Goal: Navigation & Orientation: Find specific page/section

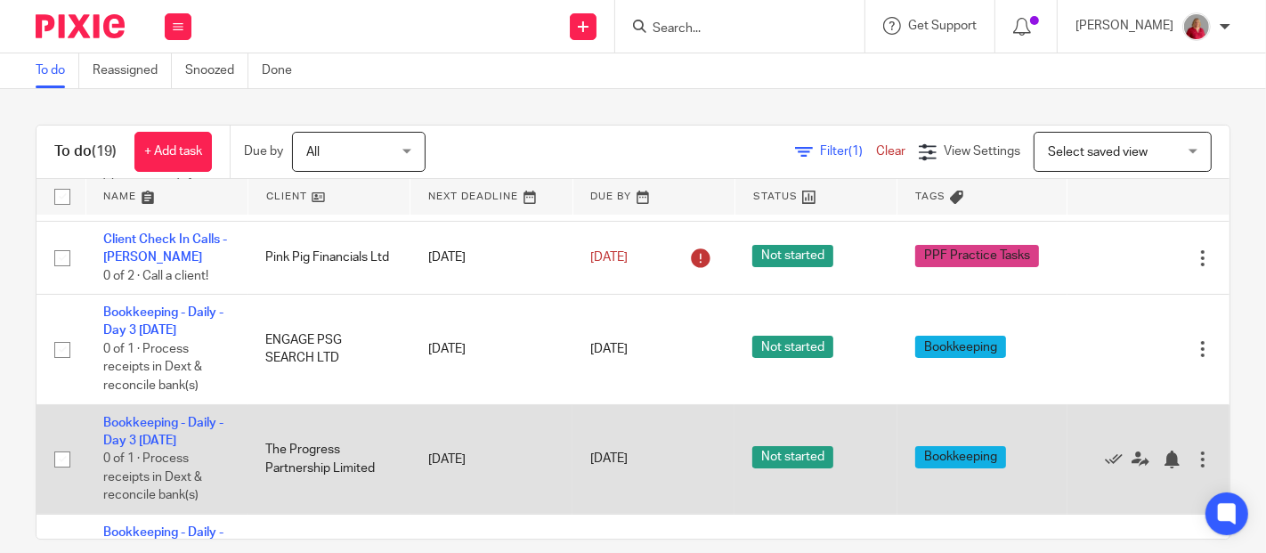
scroll to position [296, 0]
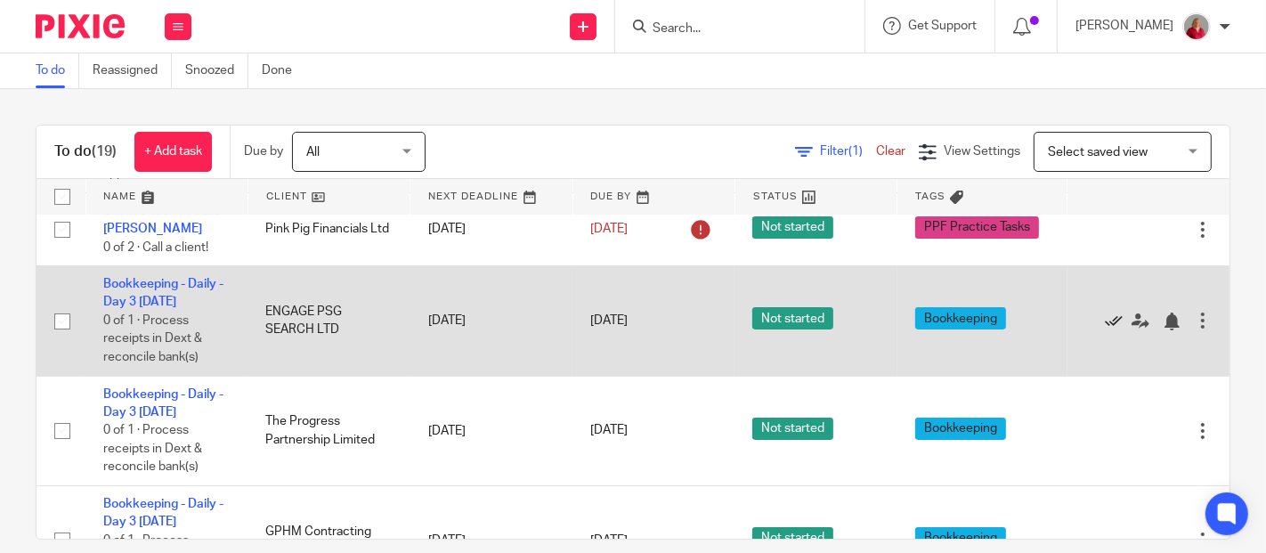
click at [1105, 312] on icon at bounding box center [1114, 321] width 18 height 18
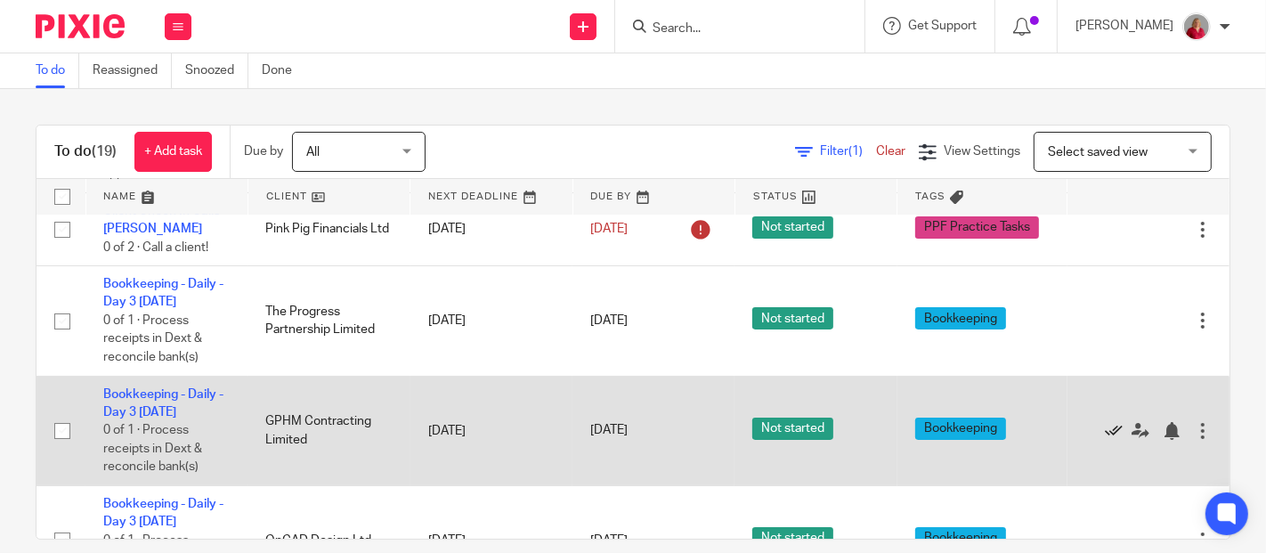
click at [1105, 422] on icon at bounding box center [1114, 431] width 18 height 18
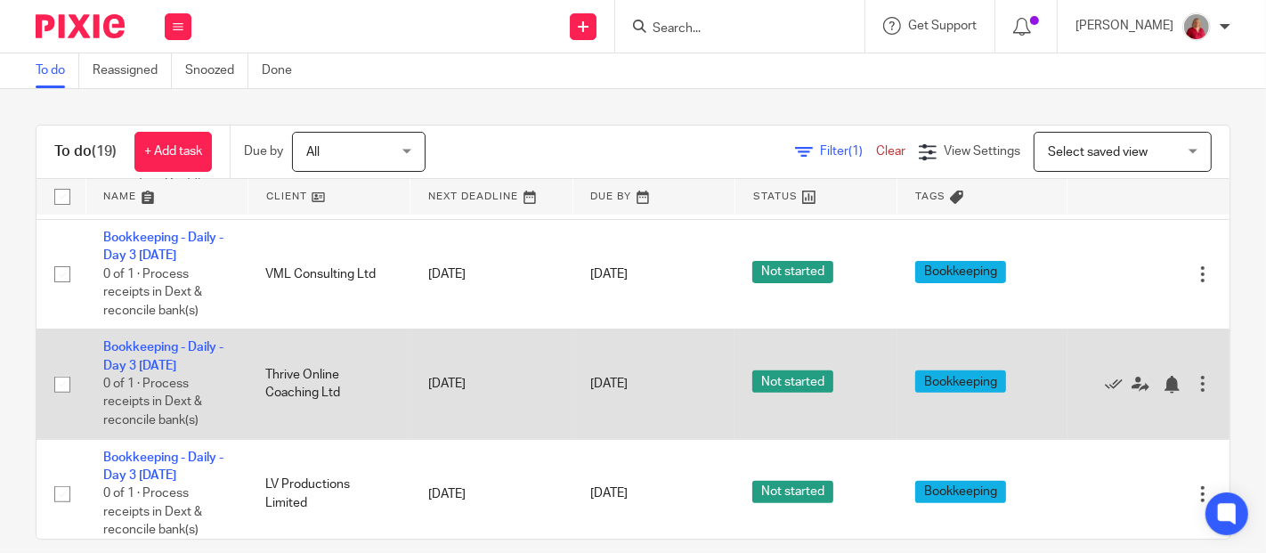
scroll to position [593, 0]
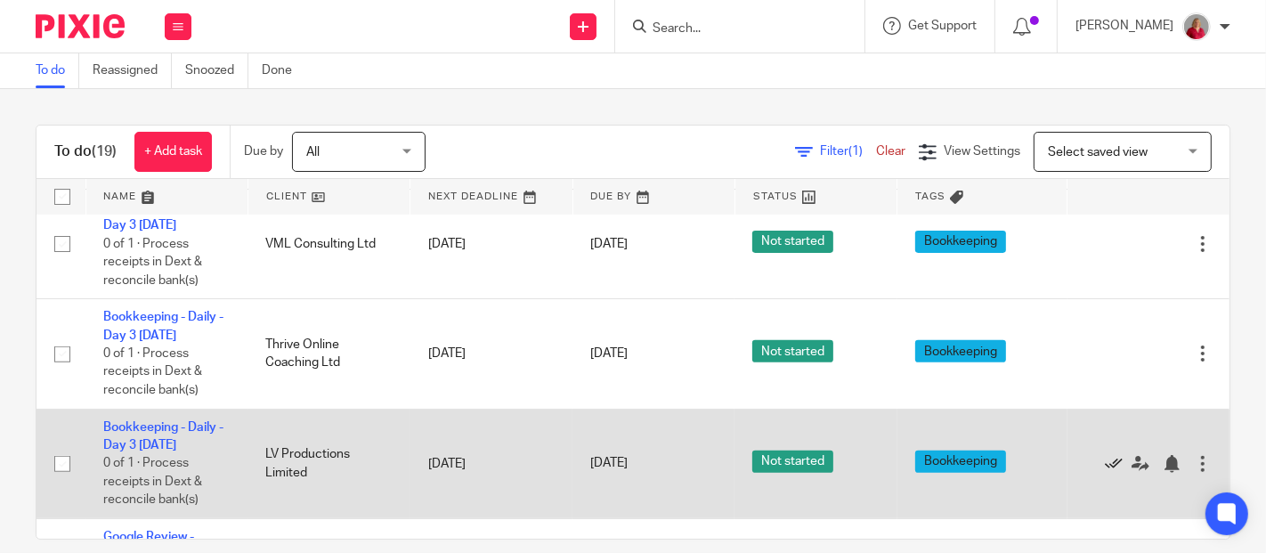
click at [1105, 455] on icon at bounding box center [1114, 464] width 18 height 18
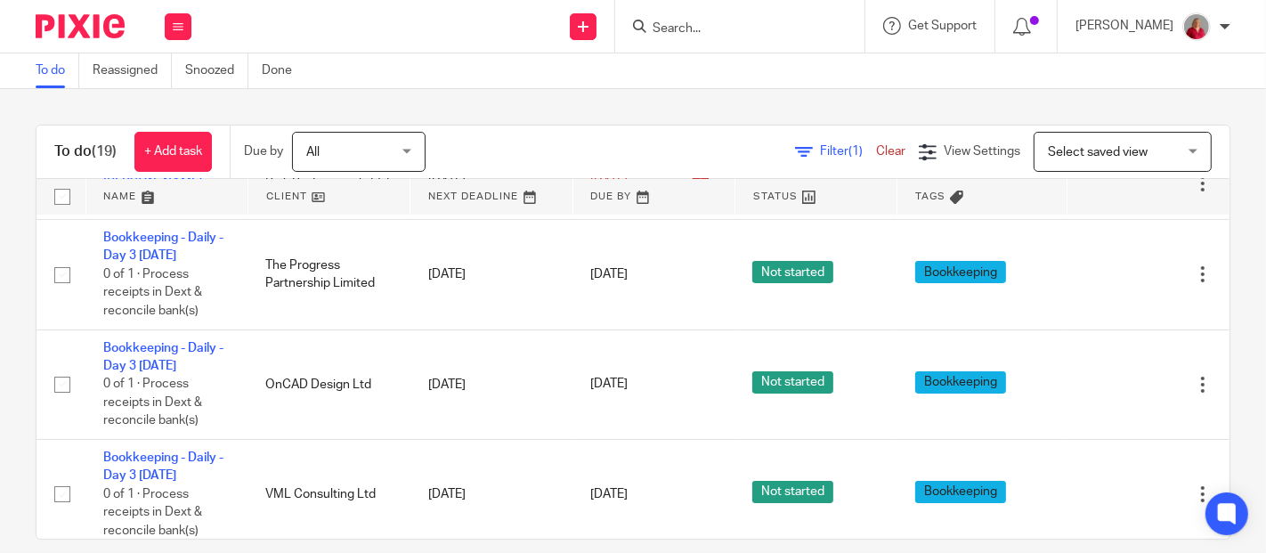
scroll to position [296, 0]
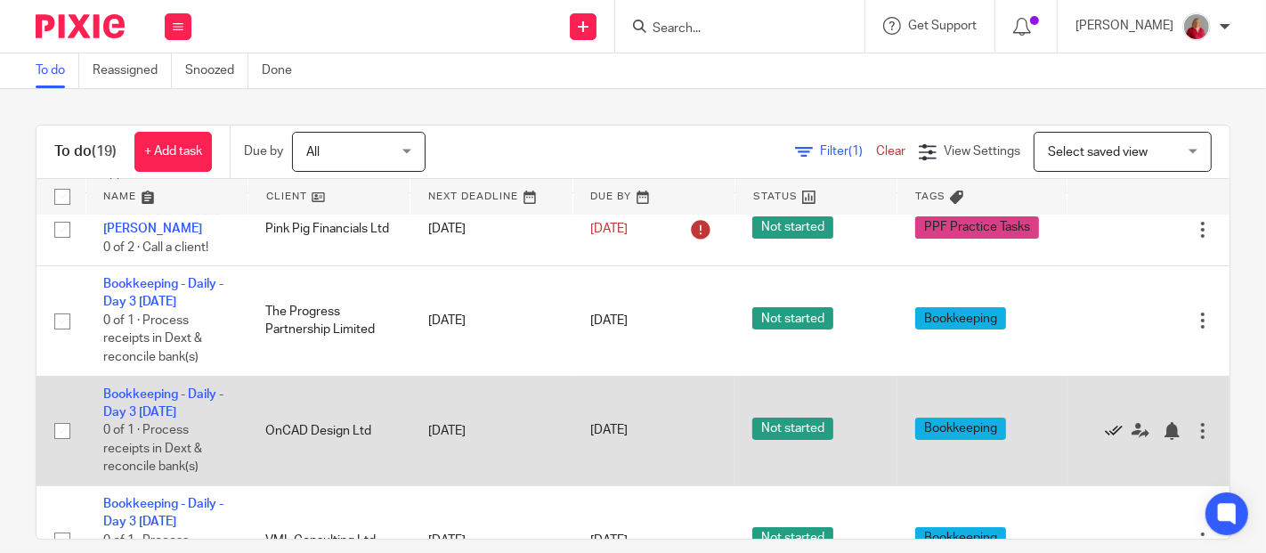
click at [1105, 422] on icon at bounding box center [1114, 431] width 18 height 18
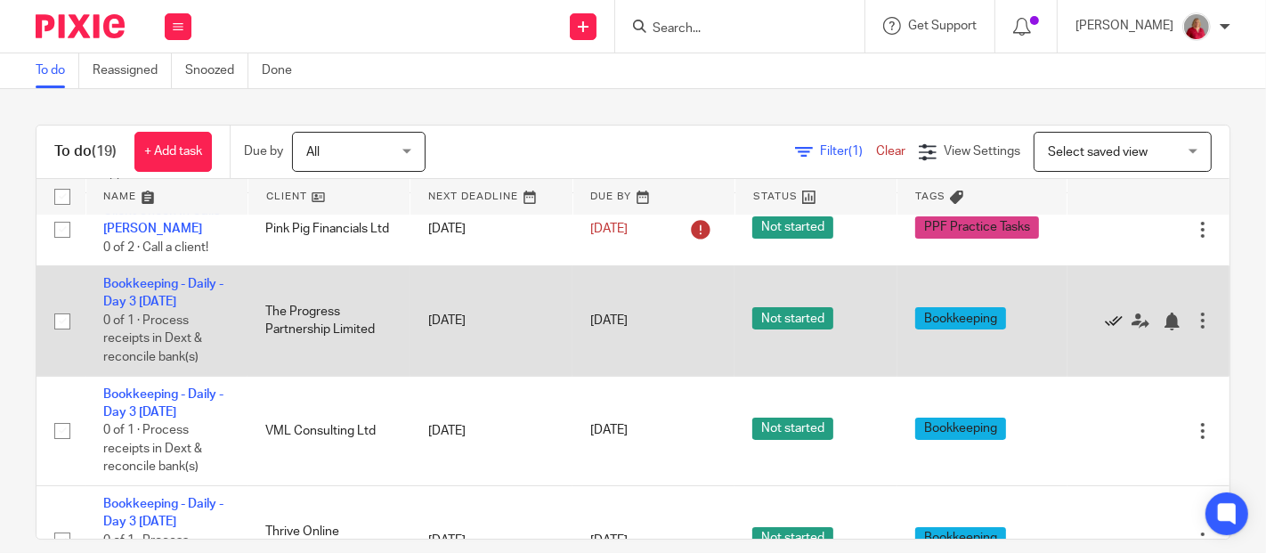
click at [1105, 312] on icon at bounding box center [1114, 321] width 18 height 18
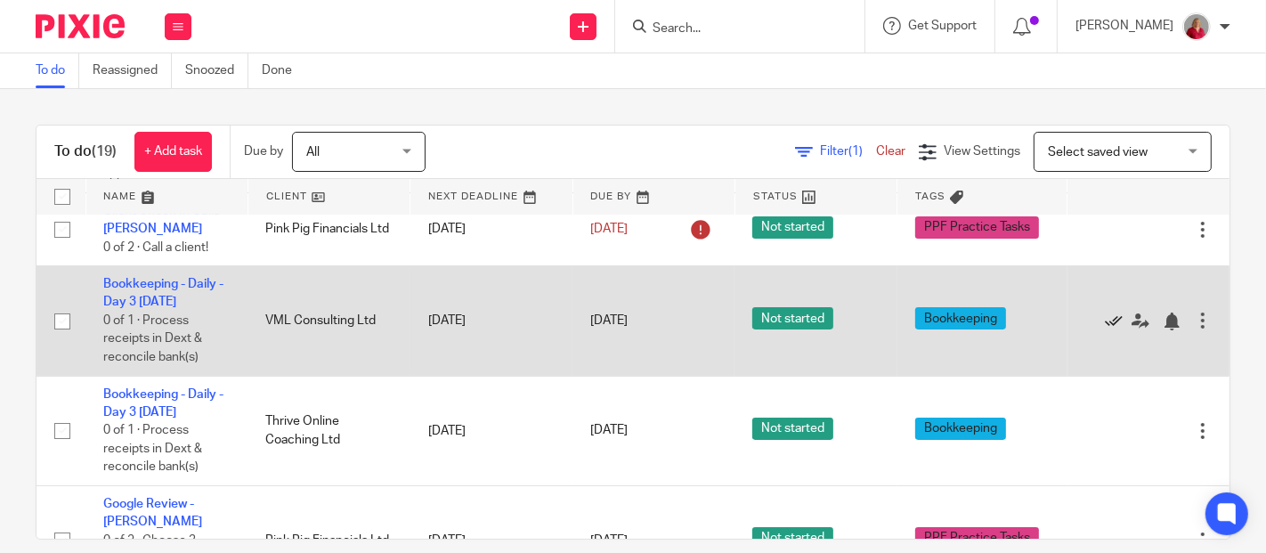
click at [1105, 312] on icon at bounding box center [1114, 321] width 18 height 18
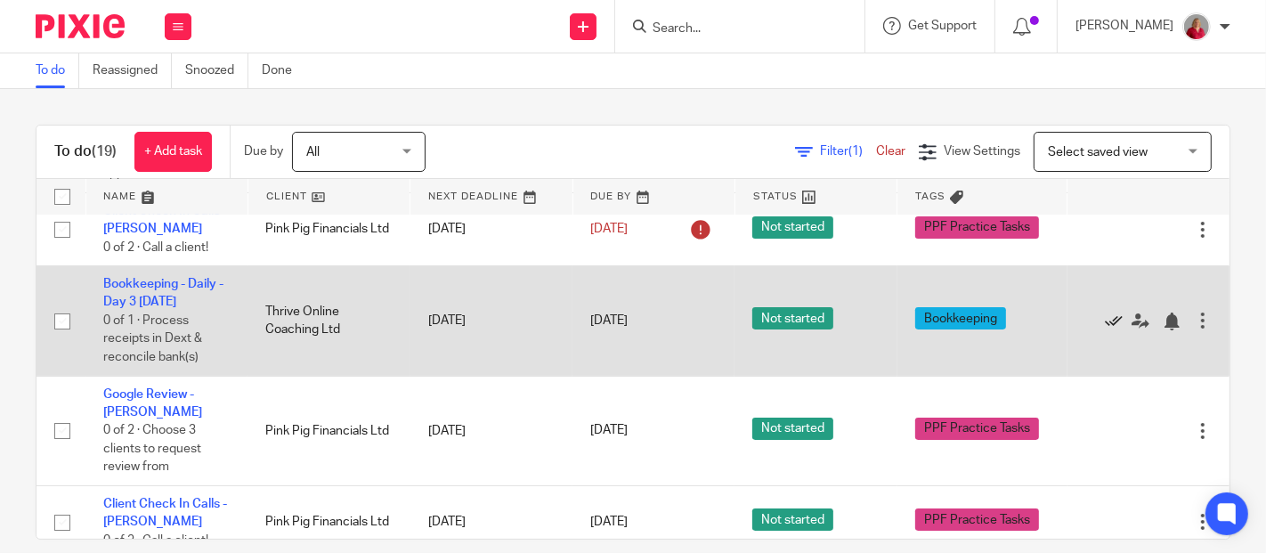
click at [1105, 312] on icon at bounding box center [1114, 321] width 18 height 18
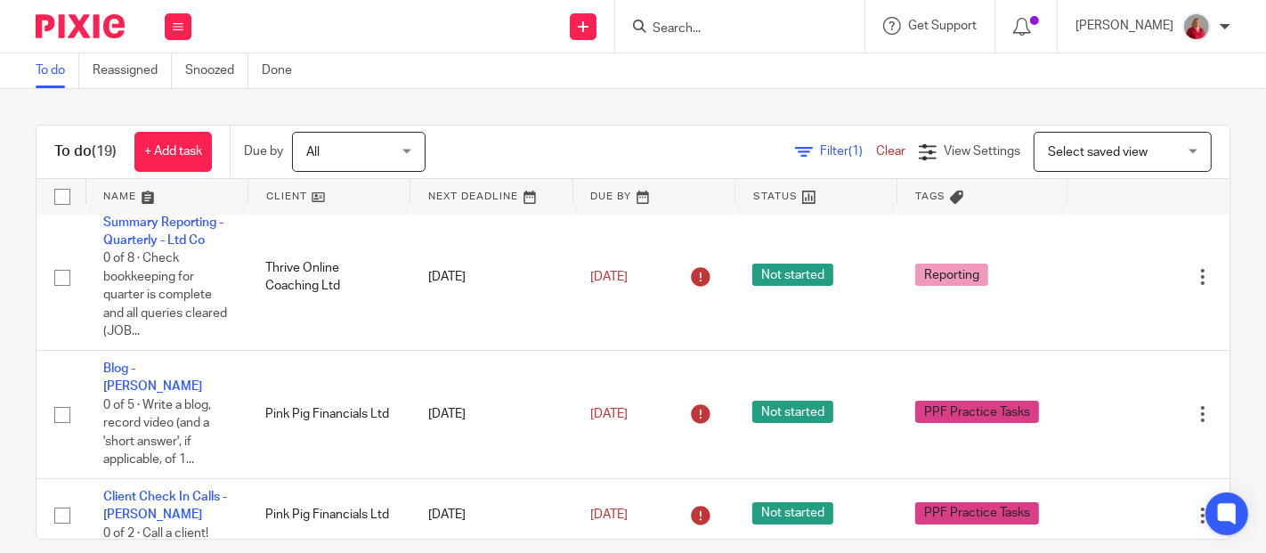
scroll to position [0, 0]
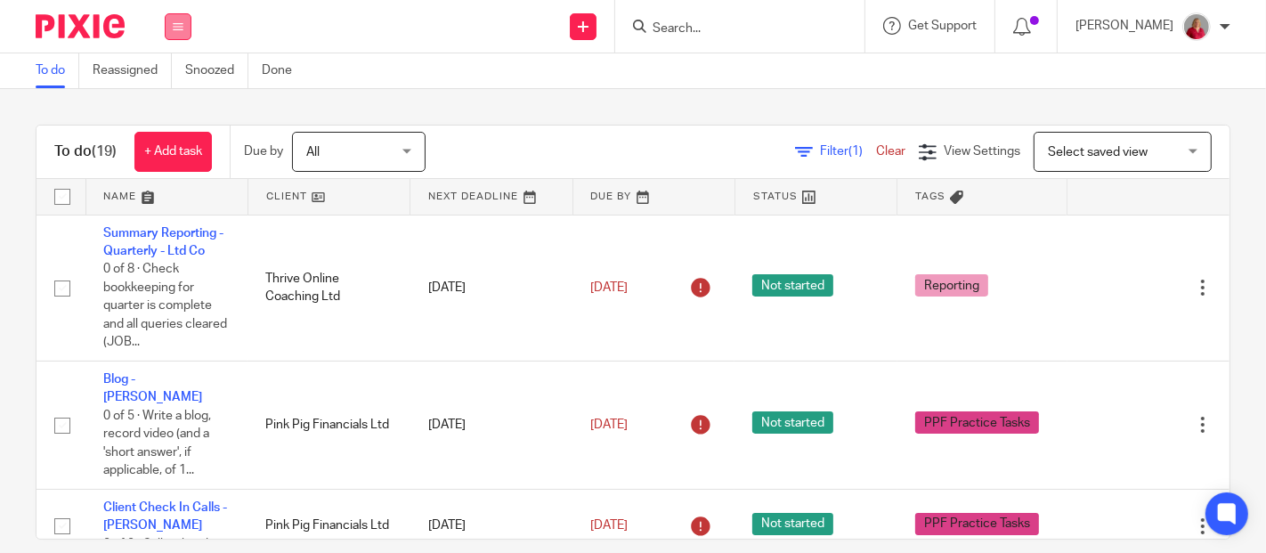
click at [180, 19] on button at bounding box center [178, 26] width 27 height 27
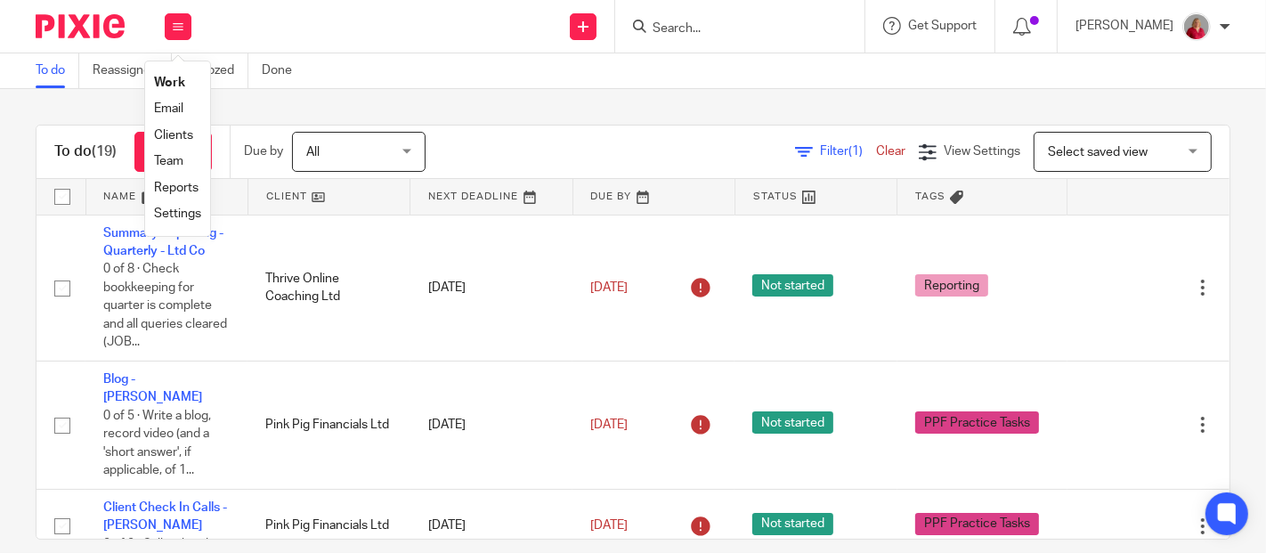
click at [170, 132] on link "Clients" at bounding box center [173, 135] width 39 height 12
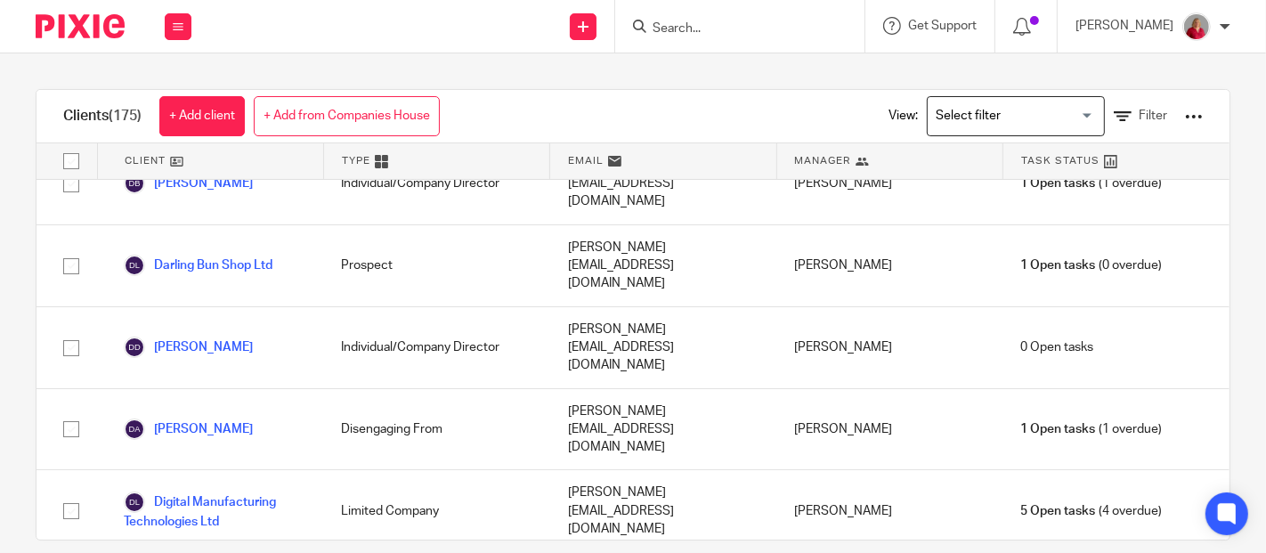
scroll to position [2670, 0]
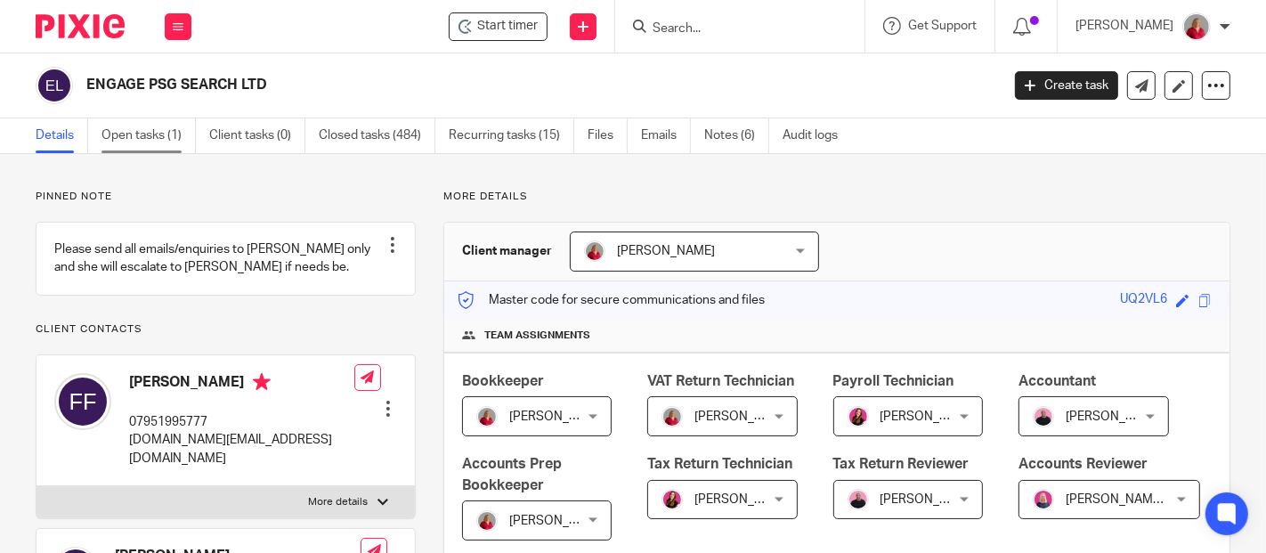
click at [166, 136] on link "Open tasks (1)" at bounding box center [148, 135] width 94 height 35
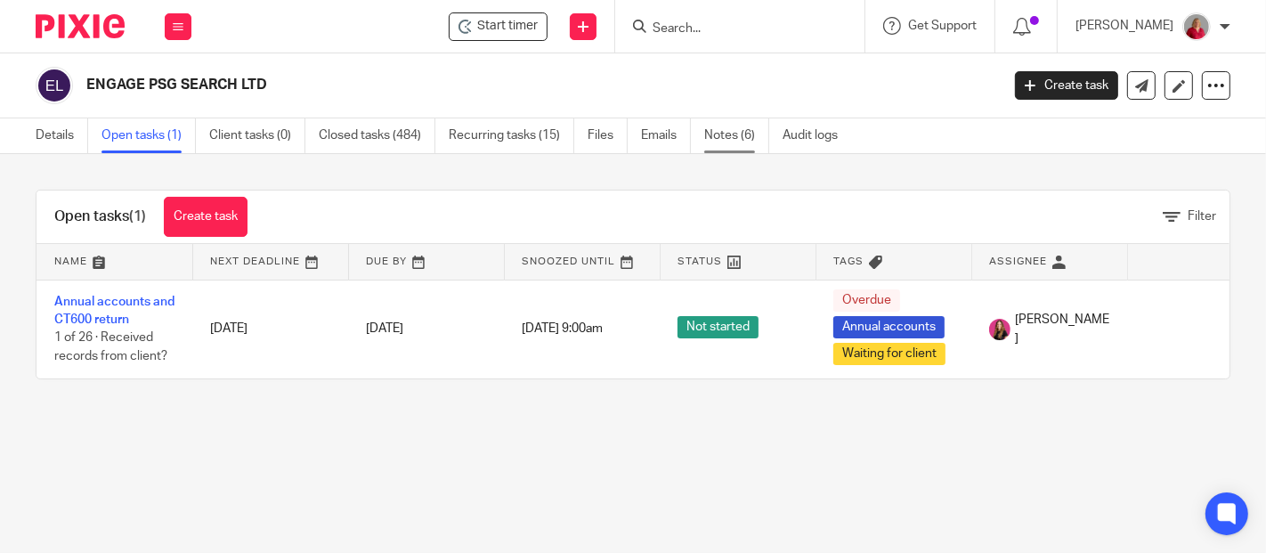
click at [727, 132] on link "Notes (6)" at bounding box center [736, 135] width 65 height 35
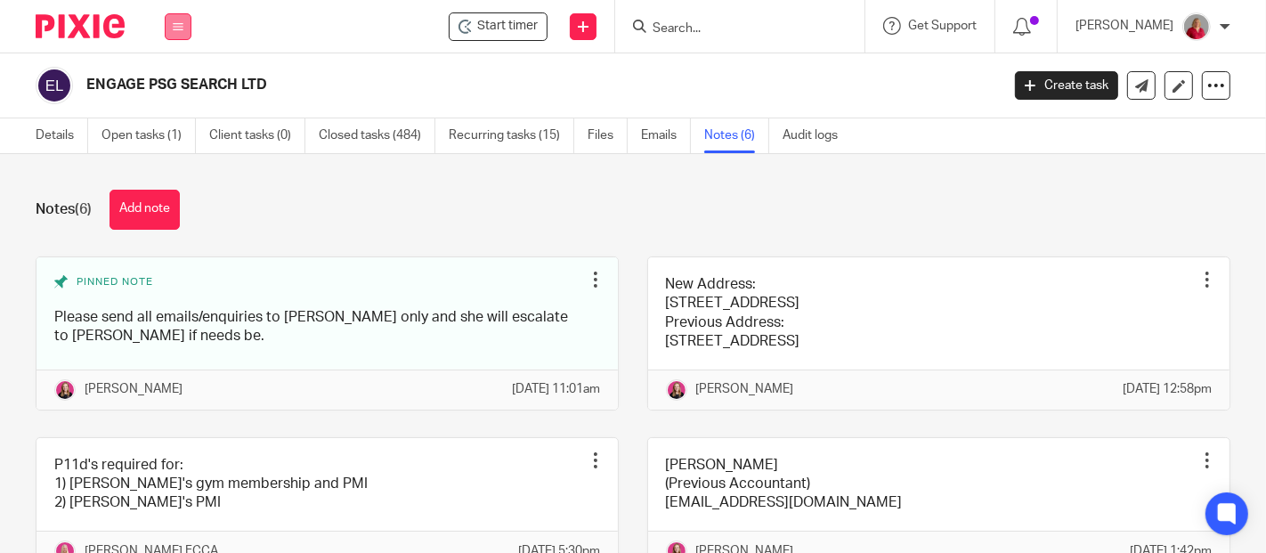
click at [179, 23] on icon at bounding box center [178, 26] width 11 height 11
click at [178, 80] on link "Work" at bounding box center [168, 83] width 28 height 12
